Goal: Check status: Check status

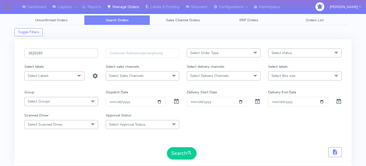
click at [65, 58] on input "1620193" at bounding box center [61, 53] width 74 height 9
click at [77, 56] on input "text" at bounding box center [61, 53] width 74 height 9
paste input "1624642"
type input "1624642"
click at [178, 151] on button "Search" at bounding box center [181, 153] width 29 height 12
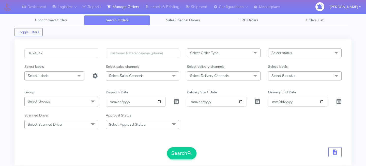
scroll to position [121, 0]
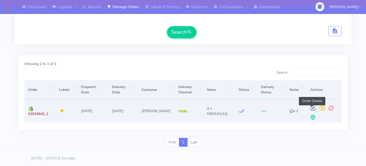
click at [310, 107] on span at bounding box center [312, 109] width 9 height 5
select select "5"
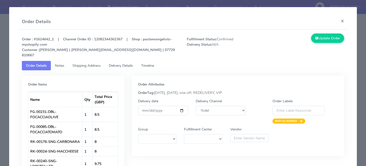
click at [126, 61] on link "Delivery Details" at bounding box center [121, 65] width 32 height 9
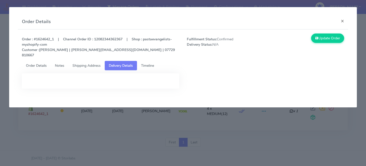
click at [143, 62] on link "Timeline" at bounding box center [147, 65] width 21 height 9
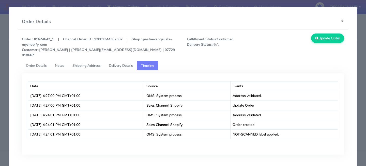
click at [343, 20] on button "×" at bounding box center [342, 20] width 11 height 13
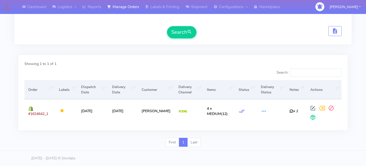
scroll to position [0, 0]
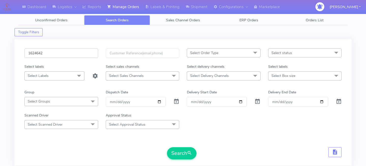
click at [67, 51] on input "1624642" at bounding box center [61, 53] width 74 height 9
paste input "1625336"
type input "1625336"
click at [182, 153] on button "Search" at bounding box center [181, 153] width 29 height 12
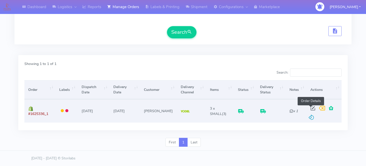
click at [310, 107] on span at bounding box center [312, 109] width 9 height 5
select select "5"
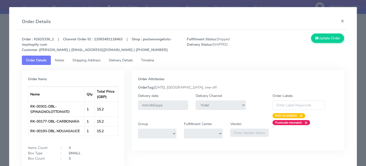
click at [128, 64] on link "Delivery Details" at bounding box center [121, 60] width 32 height 9
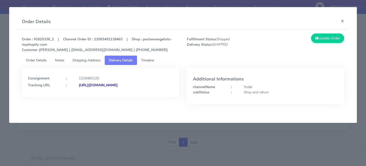
click at [154, 62] on span "Timeline" at bounding box center [147, 60] width 13 height 5
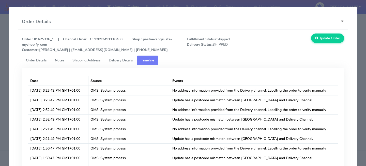
click at [344, 19] on button "×" at bounding box center [342, 20] width 11 height 13
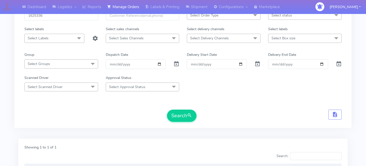
scroll to position [0, 0]
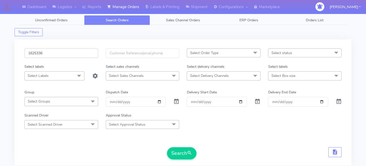
click at [70, 54] on input "1625336" at bounding box center [61, 53] width 74 height 9
paste input "1625297"
type input "1625297"
click at [179, 153] on button "Search" at bounding box center [181, 153] width 29 height 12
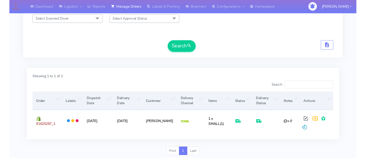
scroll to position [105, 0]
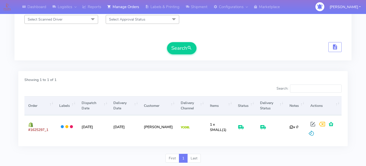
click at [245, 71] on div "Showing 1 to 1 of 1 Search: Order Labels Dispatch Date Delivery Date Customer D…" at bounding box center [182, 111] width 337 height 86
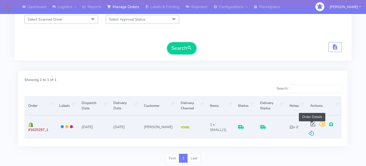
click at [312, 123] on span at bounding box center [312, 125] width 9 height 5
select select "5"
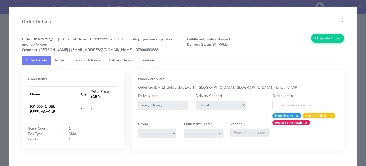
click at [133, 61] on span "Delivery Details" at bounding box center [121, 60] width 24 height 5
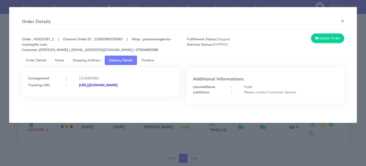
click at [154, 64] on link "Timeline" at bounding box center [147, 60] width 21 height 9
